Goal: Find specific page/section: Find specific page/section

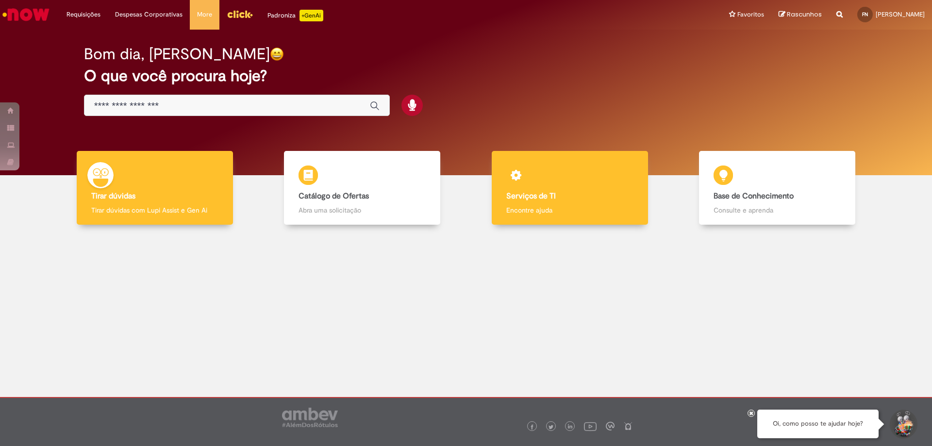
click at [569, 192] on h4 "Serviços de TI" at bounding box center [569, 196] width 127 height 9
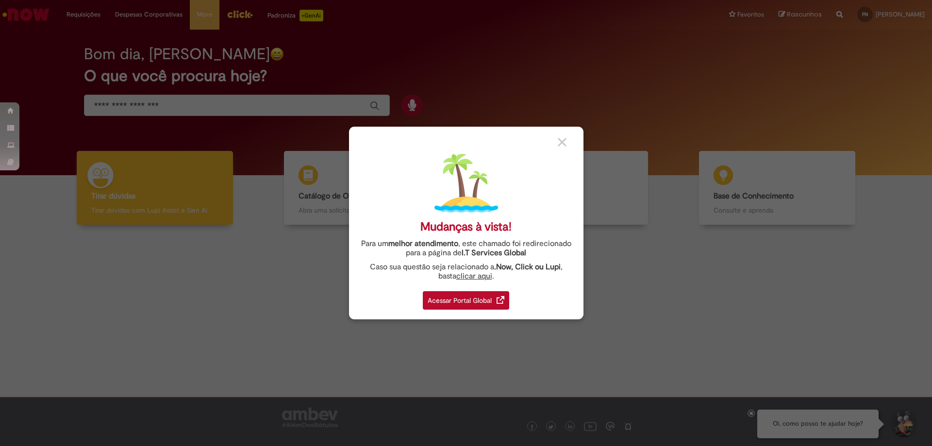
click at [458, 316] on div "Mudanças à vista! Para um melhor atendimento , este chamado foi redirecionado p…" at bounding box center [466, 223] width 234 height 193
click at [462, 308] on div "Acessar Portal Global" at bounding box center [466, 300] width 86 height 18
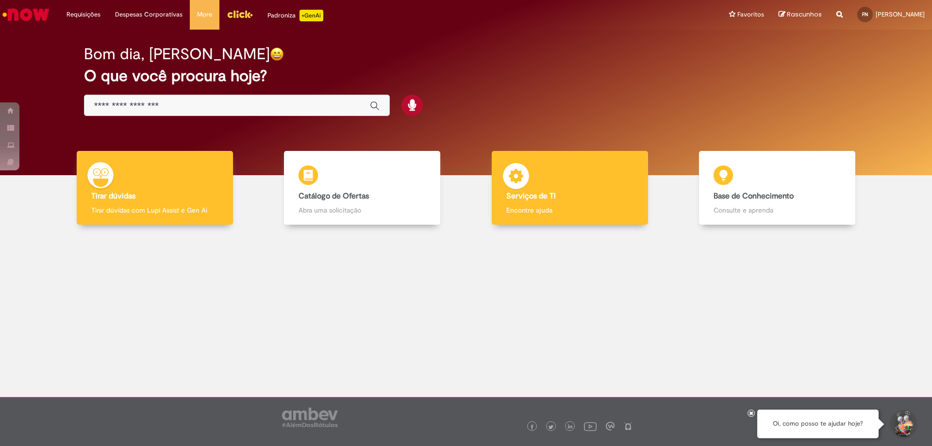
click at [592, 186] on div "Serviços de TI Serviços de TI Encontre ajuda" at bounding box center [570, 188] width 156 height 74
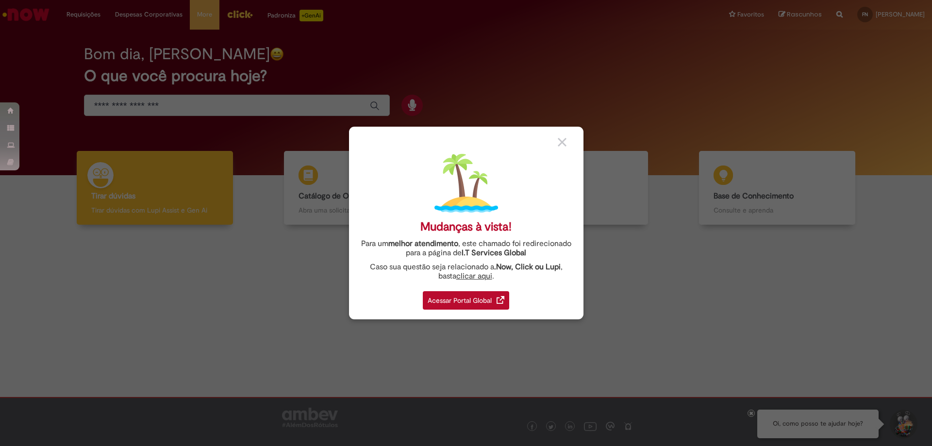
click at [457, 321] on div "Mudanças à vista! Para um melhor atendimento , este chamado foi redirecionado p…" at bounding box center [466, 223] width 932 height 446
click at [475, 304] on div "Acessar Portal Global" at bounding box center [466, 300] width 86 height 18
